Goal: Transaction & Acquisition: Purchase product/service

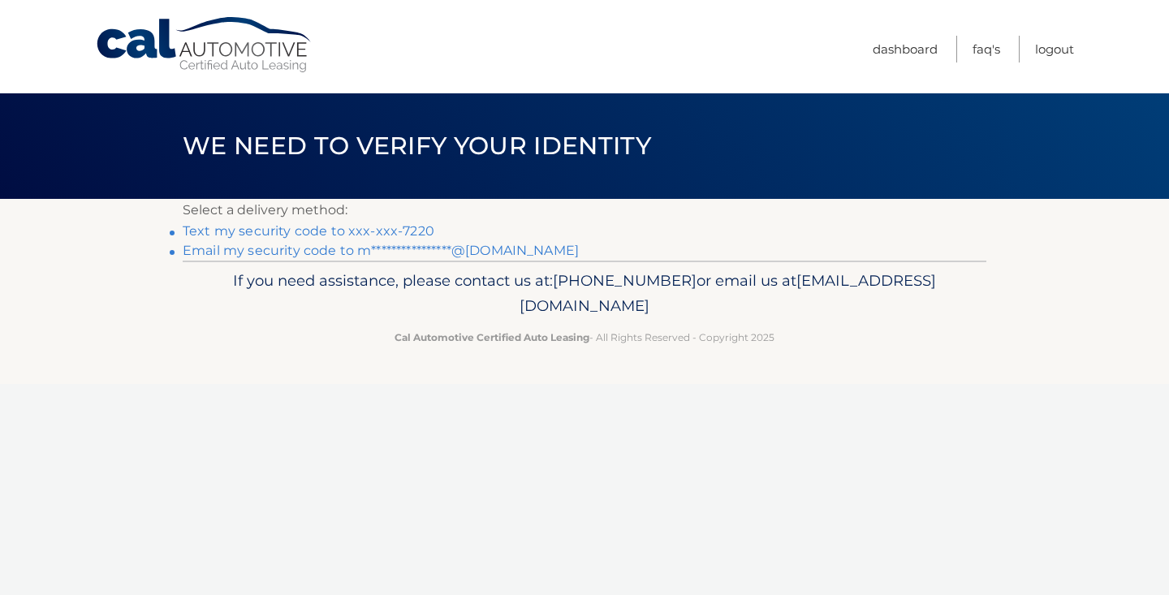
click at [396, 249] on link "**********" at bounding box center [381, 250] width 396 height 15
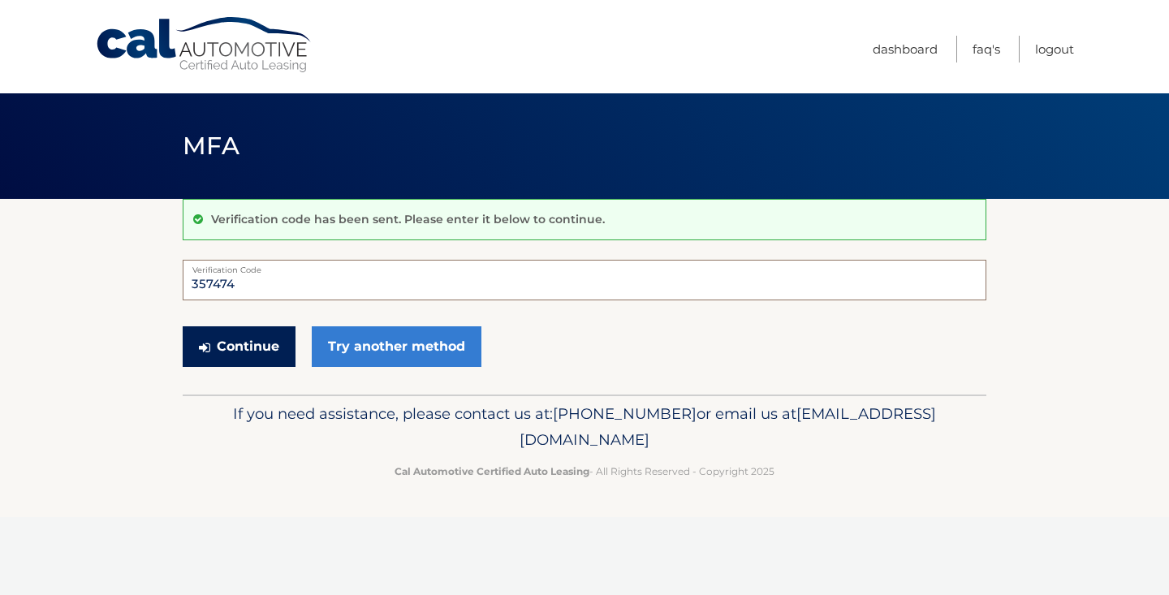
type input "357474"
click at [226, 350] on button "Continue" at bounding box center [239, 346] width 113 height 41
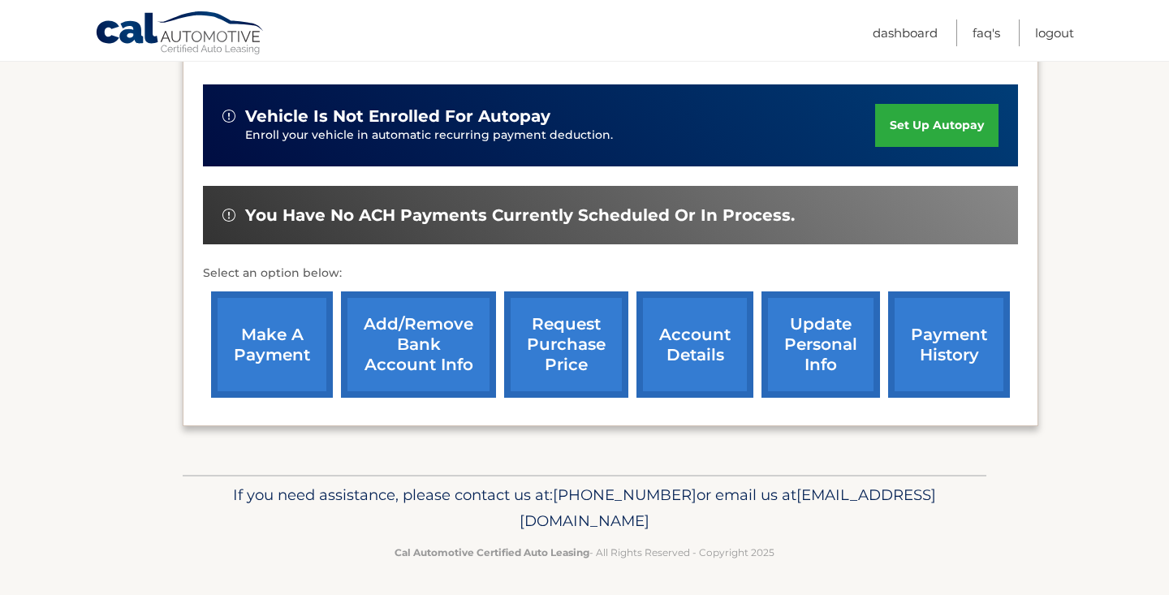
scroll to position [385, 0]
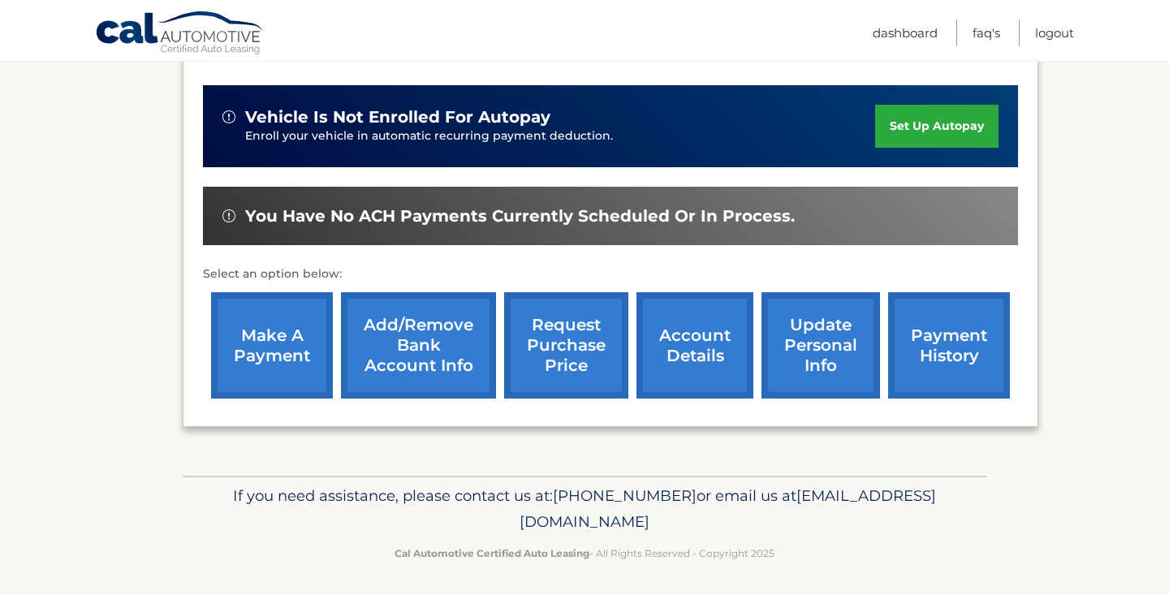
click at [235, 330] on link "make a payment" at bounding box center [272, 345] width 122 height 106
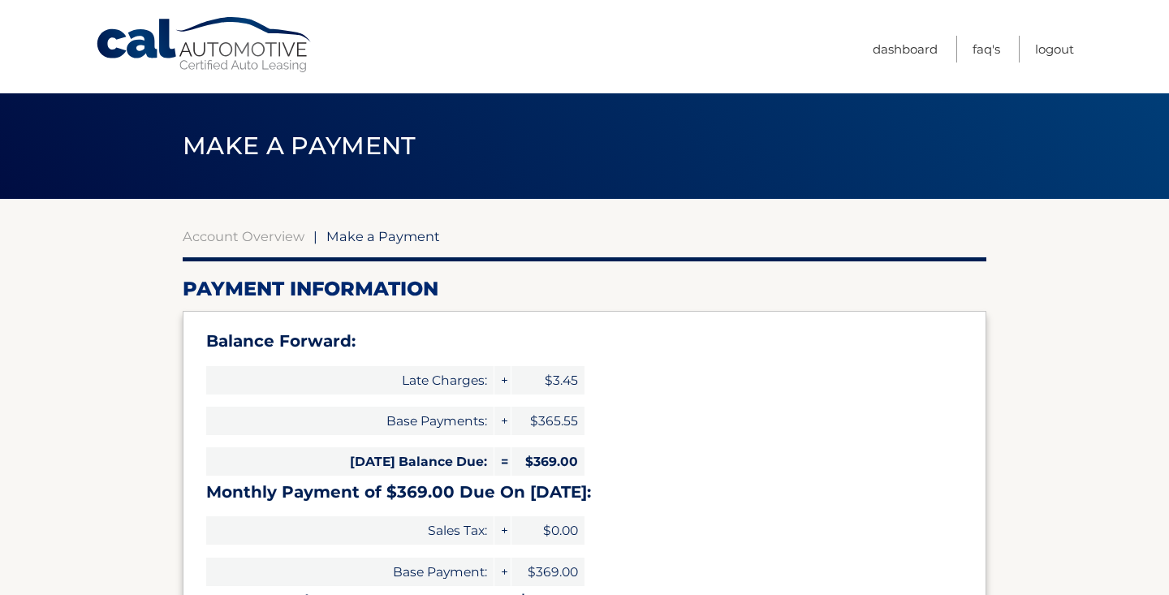
select select "ZTIwZjg5YmUtYmQzNi00NjFmLWE5YzUtZTMyNDQ1NTE2ODVk"
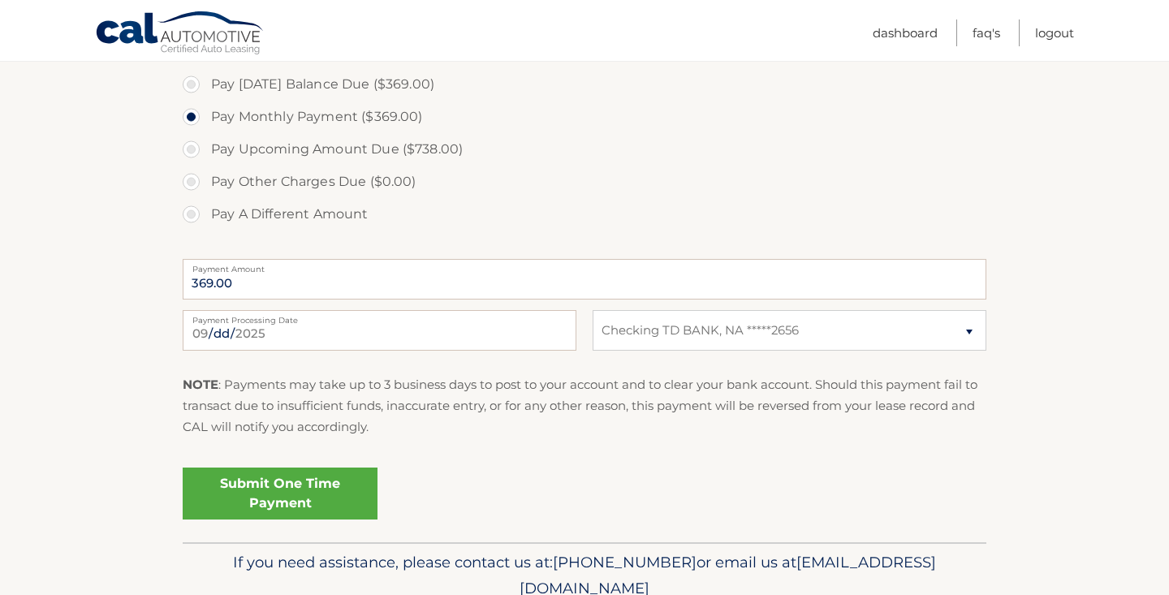
scroll to position [605, 0]
click at [312, 471] on link "Submit One Time Payment" at bounding box center [280, 493] width 195 height 52
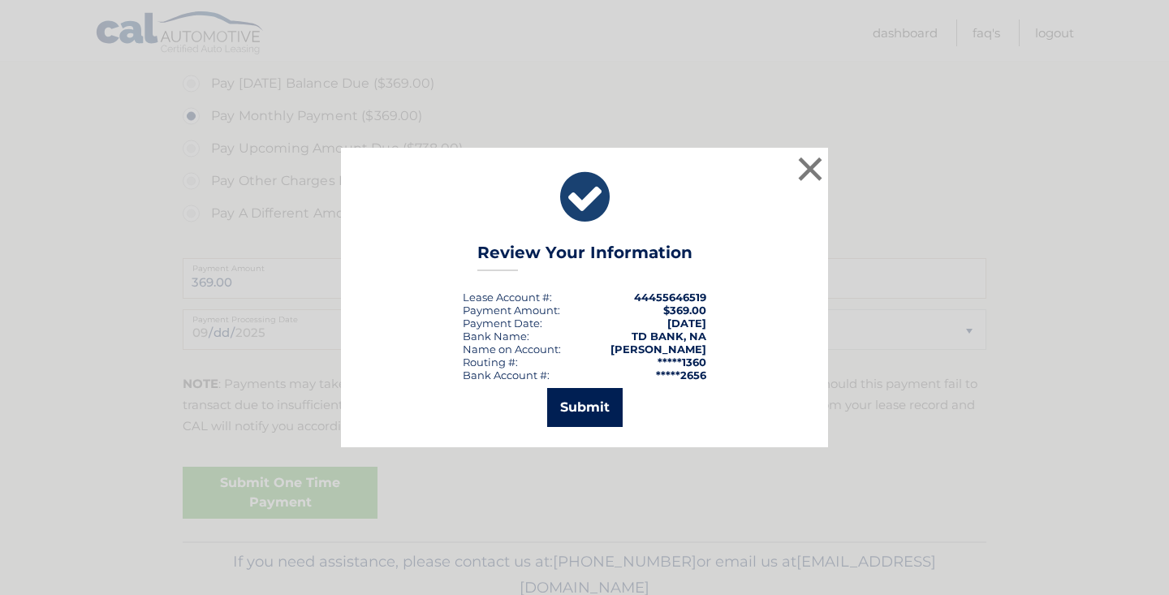
click at [585, 409] on button "Submit" at bounding box center [584, 407] width 75 height 39
